Goal: Task Accomplishment & Management: Use online tool/utility

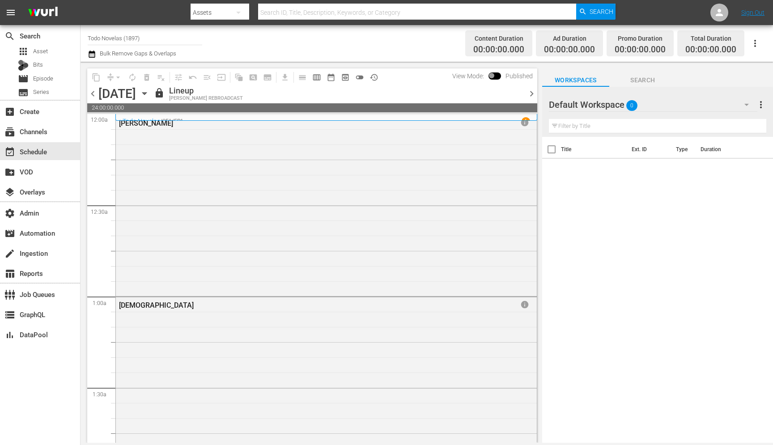
scroll to position [4035, 0]
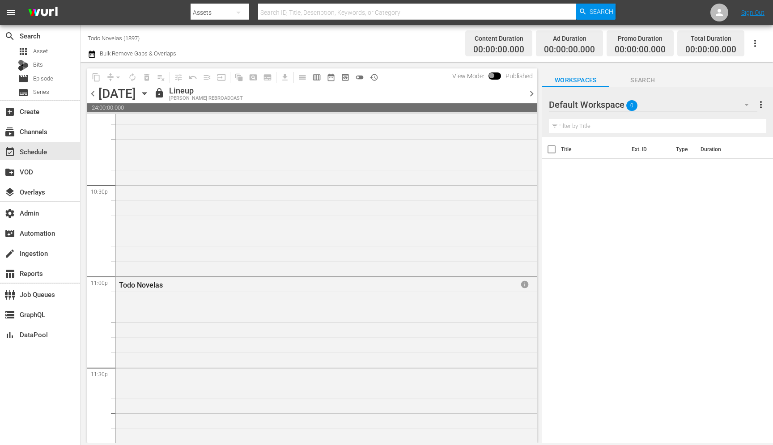
click at [148, 38] on input "Todo Novelas (1897)" at bounding box center [145, 37] width 115 height 21
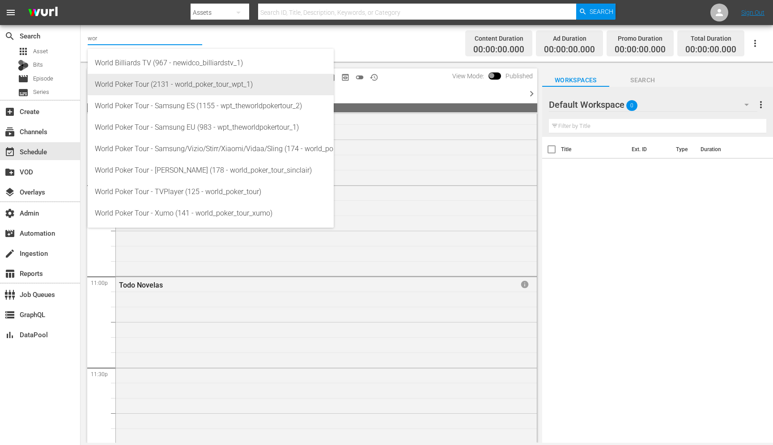
click at [169, 90] on div "World Poker Tour (2131 - world_poker_tour_wpt_1)" at bounding box center [211, 84] width 232 height 21
type input "World Poker Tour (2131 - world_poker_tour_wpt_1)"
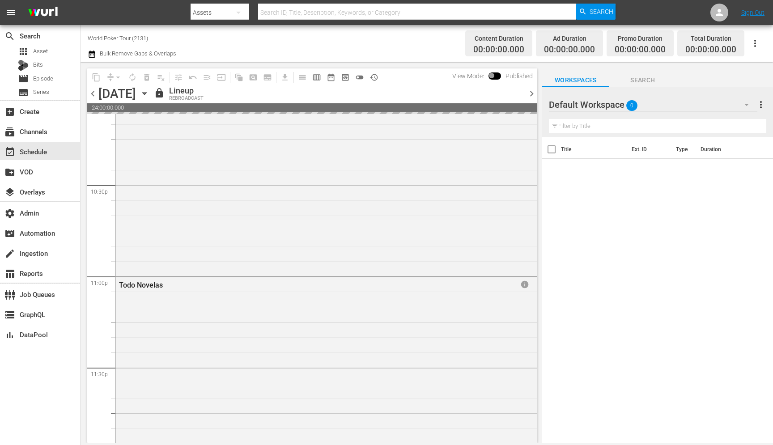
scroll to position [3974, 0]
click at [147, 39] on input "World Poker Tour (2131)" at bounding box center [145, 37] width 115 height 21
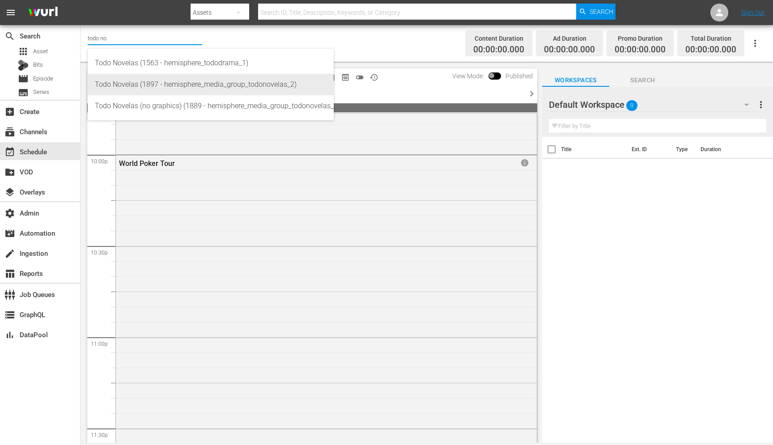
click at [149, 83] on div "Todo Novelas (1897 - hemisphere_media_group_todonovelas_2)" at bounding box center [211, 84] width 232 height 21
type input "Todo Novelas (1897 - hemisphere_media_group_todonovelas_2)"
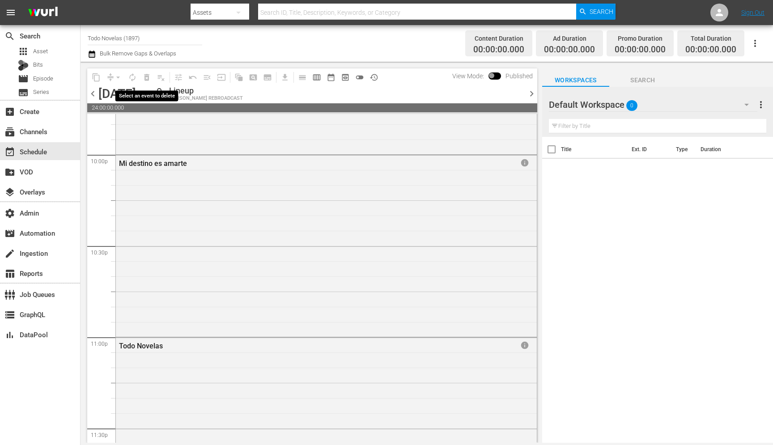
scroll to position [4035, 0]
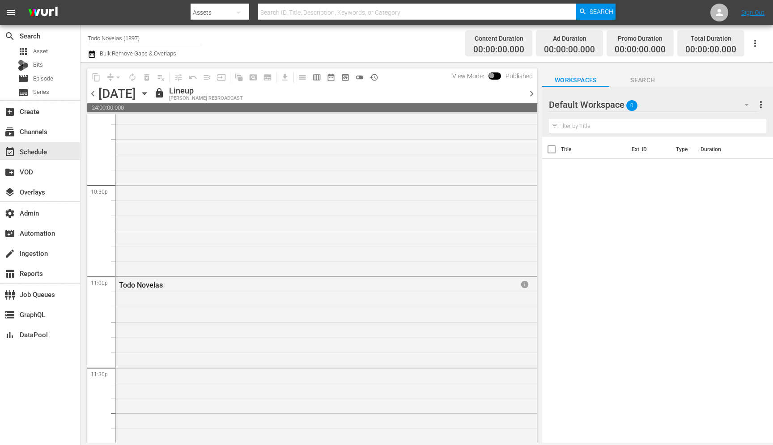
click at [534, 96] on span "chevron_right" at bounding box center [531, 93] width 11 height 11
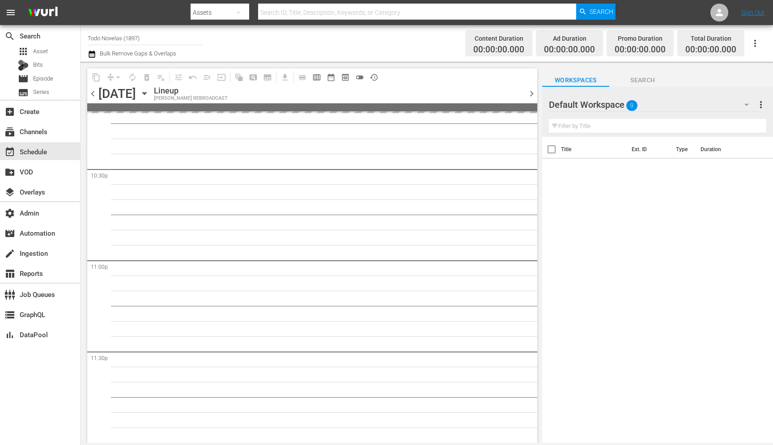
scroll to position [4035, 0]
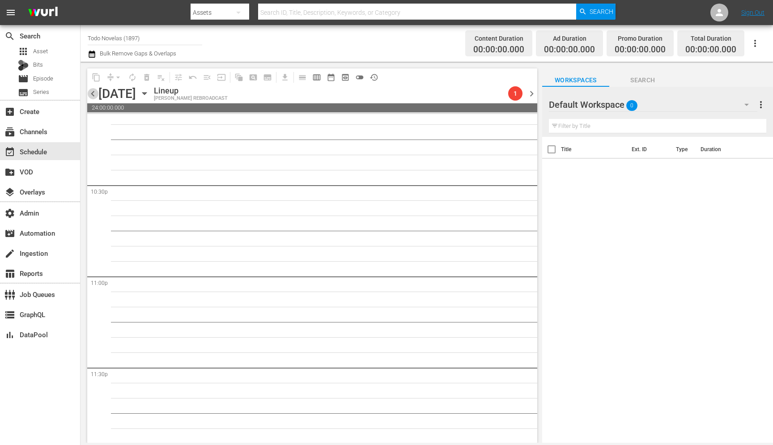
click at [97, 93] on span "chevron_left" at bounding box center [92, 93] width 11 height 11
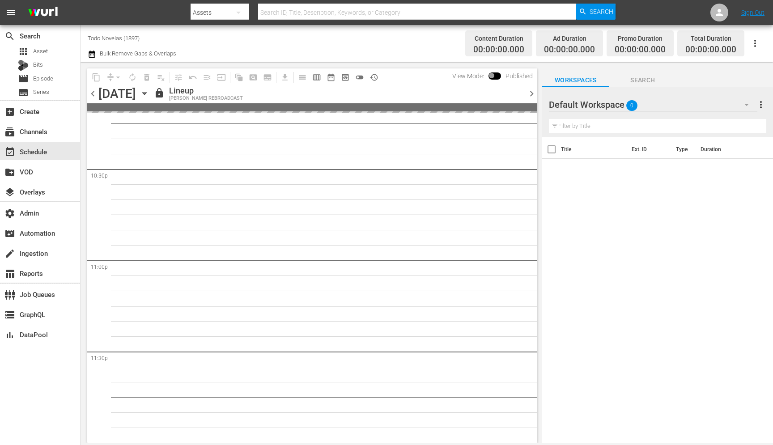
scroll to position [4035, 0]
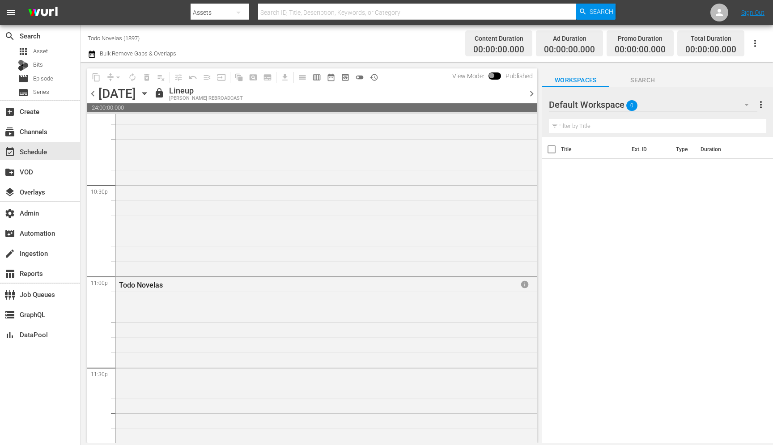
click at [136, 37] on input "Todo Novelas (1897)" at bounding box center [145, 37] width 115 height 21
click at [145, 39] on input "Todo Novelas (1897)" at bounding box center [145, 37] width 115 height 21
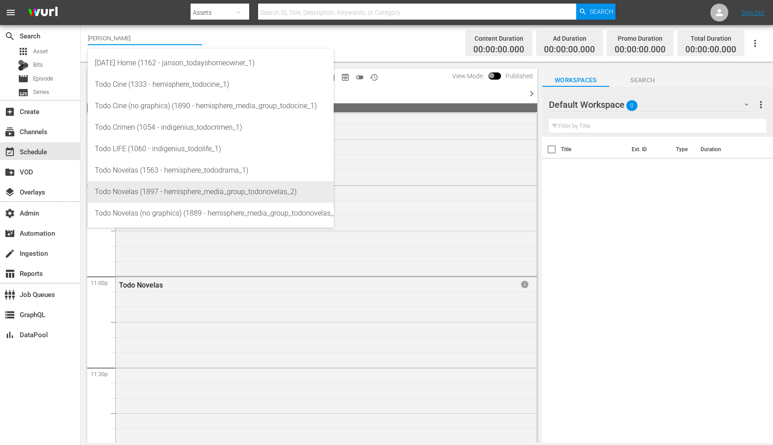
click at [158, 193] on div "Todo Novelas (1897 - hemisphere_media_group_todonovelas_2)" at bounding box center [211, 191] width 232 height 21
type input "Todo Novelas (1897 - hemisphere_media_group_todonovelas_2)"
